Goal: Task Accomplishment & Management: Manage account settings

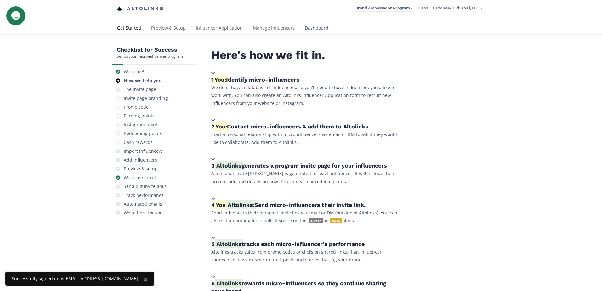
click at [307, 28] on link "Dashboard" at bounding box center [317, 28] width 34 height 13
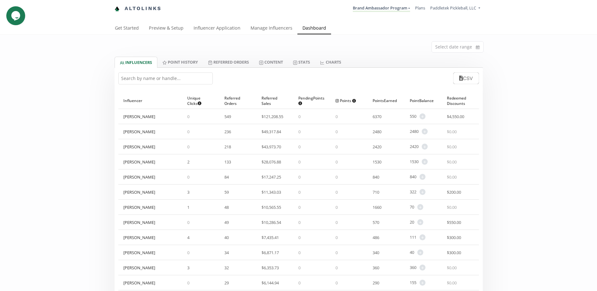
click at [145, 77] on input "text" at bounding box center [165, 78] width 94 height 12
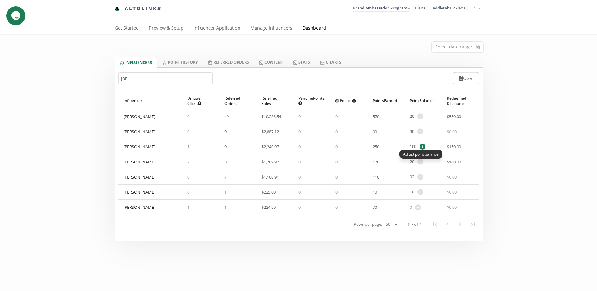
type input "joh"
click at [423, 148] on span "+" at bounding box center [423, 147] width 6 height 6
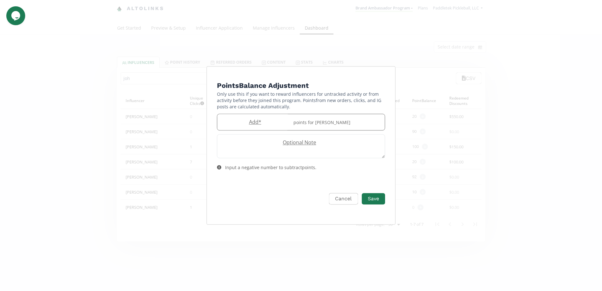
click at [250, 119] on label "Add *" at bounding box center [253, 121] width 72 height 7
type input "20"
click at [382, 199] on button "Save" at bounding box center [373, 199] width 25 height 14
